Goal: Use online tool/utility: Utilize a website feature to perform a specific function

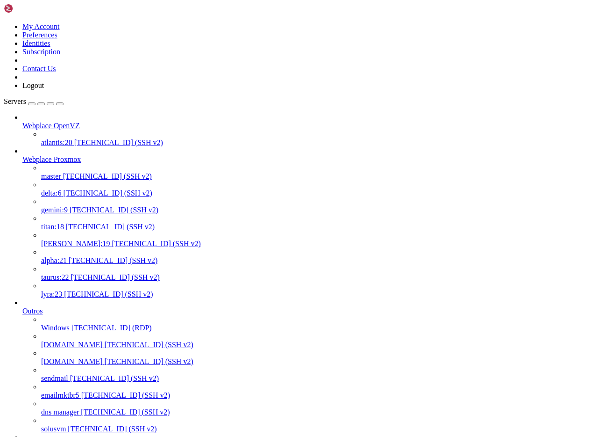
scroll to position [9, 2]
click at [63, 172] on span "[TECHNICAL_ID] (SSH v2)" at bounding box center [107, 176] width 89 height 8
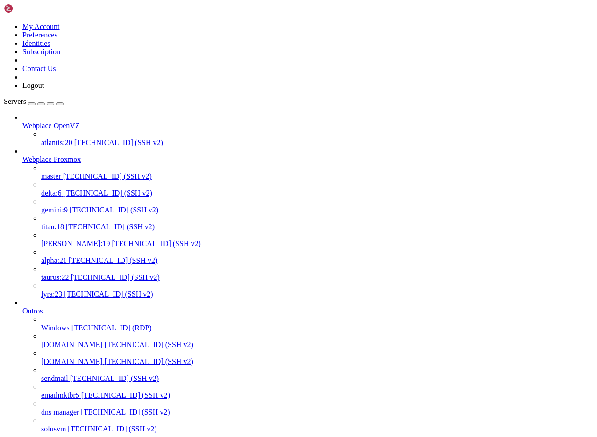
drag, startPoint x: 205, startPoint y: 1886, endPoint x: 135, endPoint y: 1883, distance: 70.2
copy x-row "[DOMAIN_NAME]"
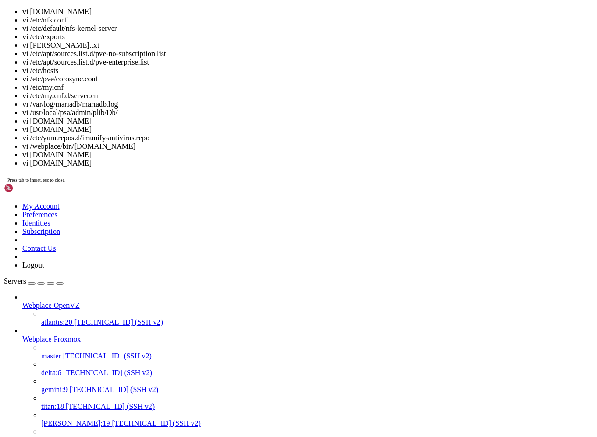
scroll to position [26, 0]
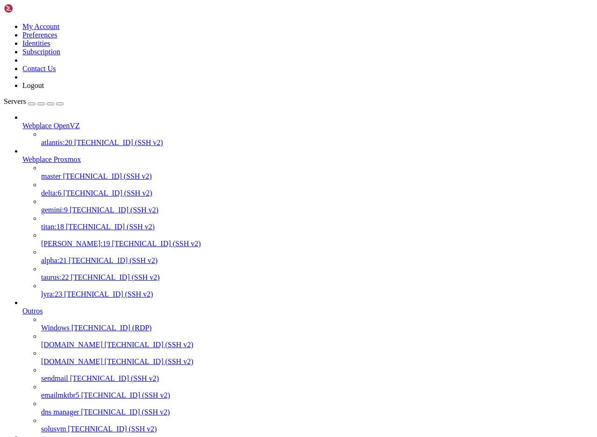
copy x-row "[DOMAIN_NAME]"
drag, startPoint x: 334, startPoint y: 1829, endPoint x: 251, endPoint y: 1826, distance: 83.7
